Goal: Task Accomplishment & Management: Complete application form

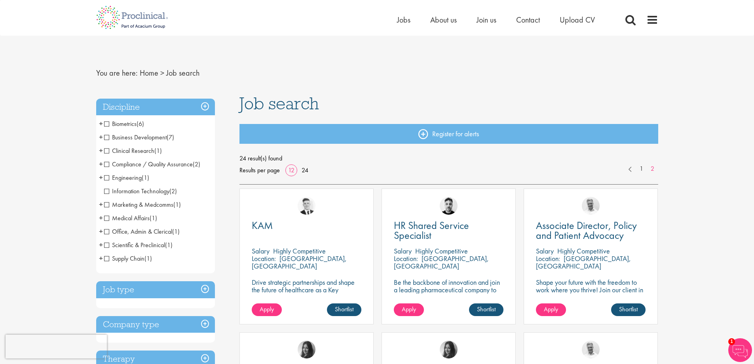
click at [131, 205] on span "Marketing & Medcomms" at bounding box center [138, 204] width 69 height 8
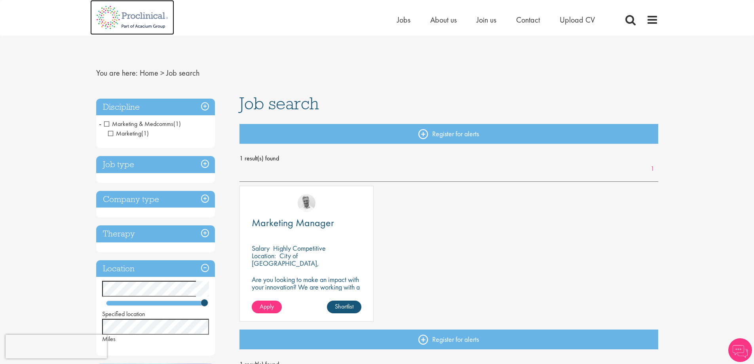
click at [132, 20] on img at bounding box center [132, 17] width 84 height 35
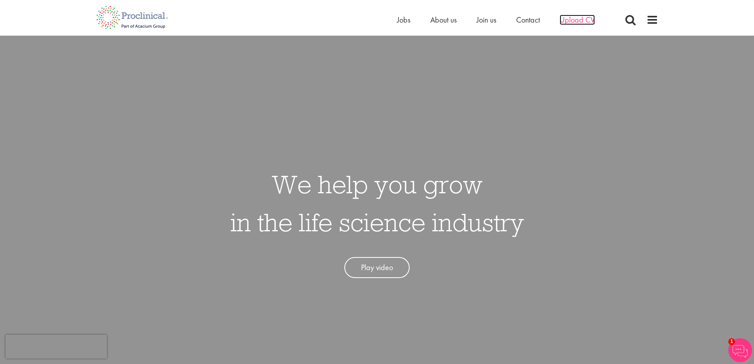
click at [581, 16] on span "Upload CV" at bounding box center [577, 20] width 35 height 10
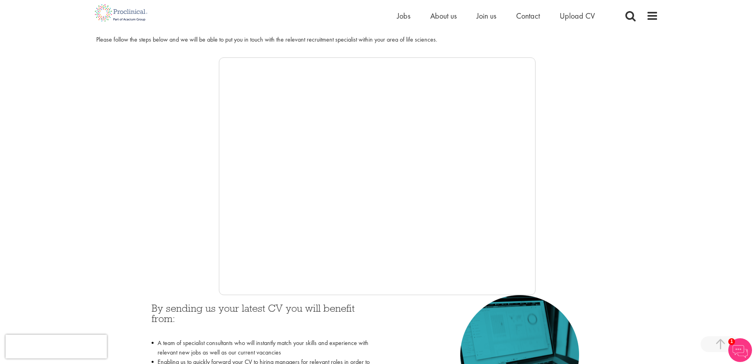
scroll to position [40, 0]
